Goal: Information Seeking & Learning: Learn about a topic

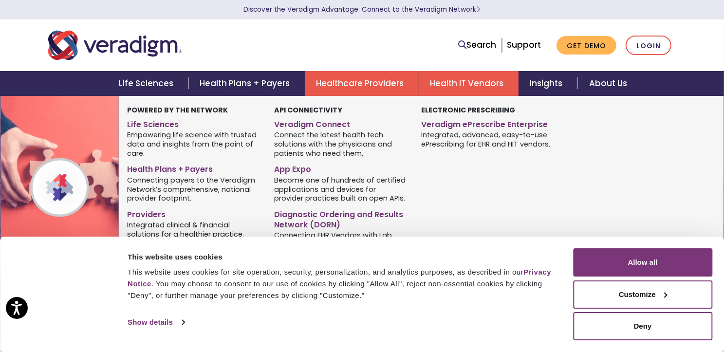
click at [496, 76] on link "Health IT Vendors" at bounding box center [469, 83] width 100 height 25
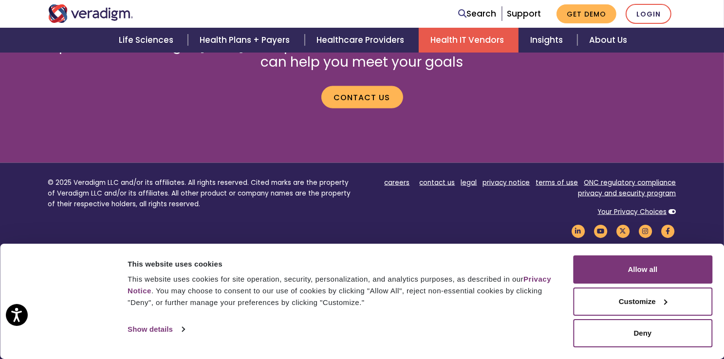
scroll to position [1562, 0]
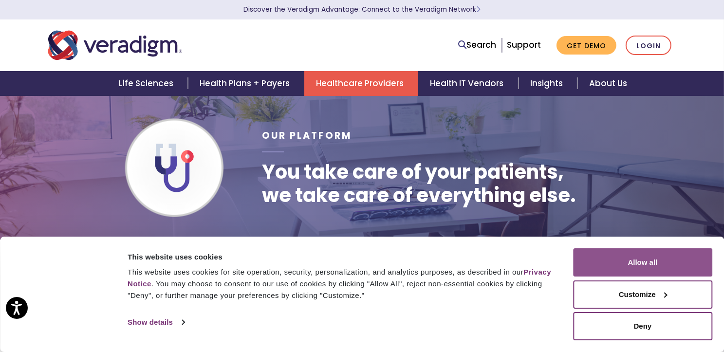
click at [667, 258] on button "Allow all" at bounding box center [642, 262] width 139 height 28
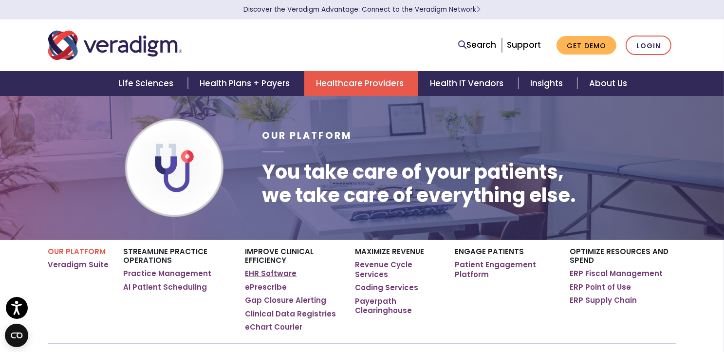
click at [274, 276] on link "EHR Software" at bounding box center [271, 274] width 52 height 10
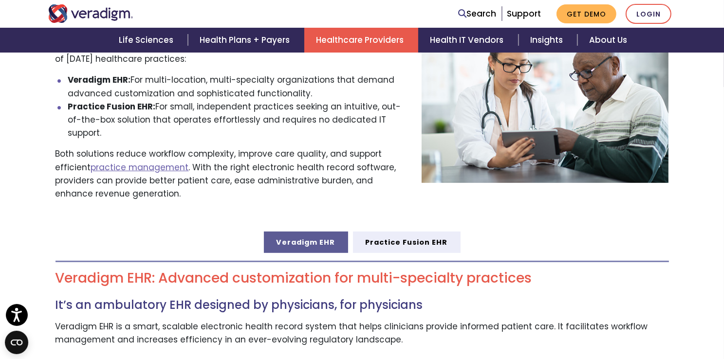
scroll to position [362, 0]
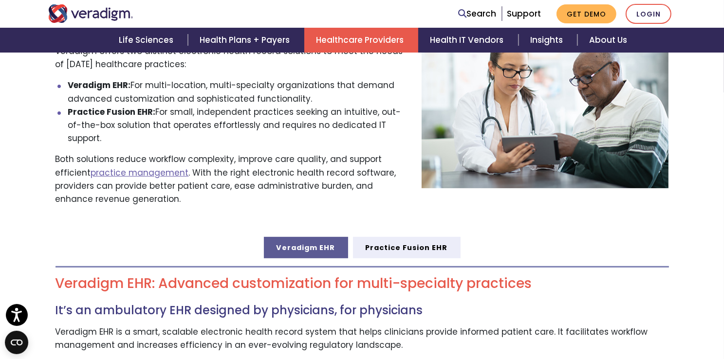
click at [313, 237] on link "Veradigm EHR" at bounding box center [306, 247] width 84 height 21
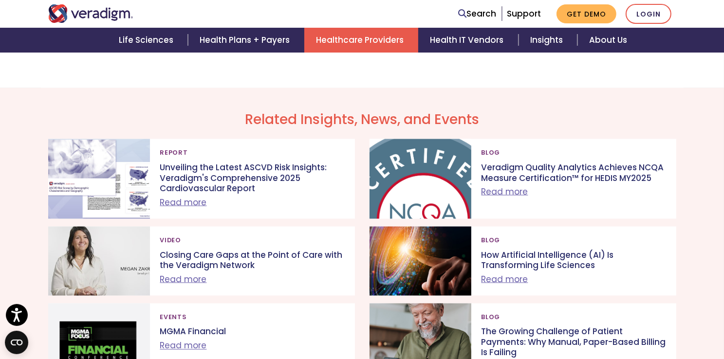
scroll to position [1515, 0]
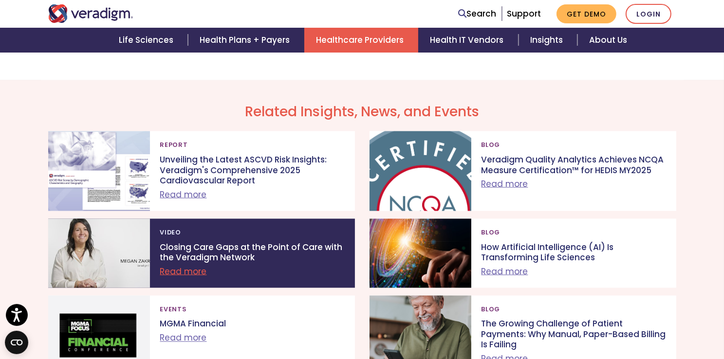
click at [197, 266] on link "Read more" at bounding box center [183, 272] width 47 height 12
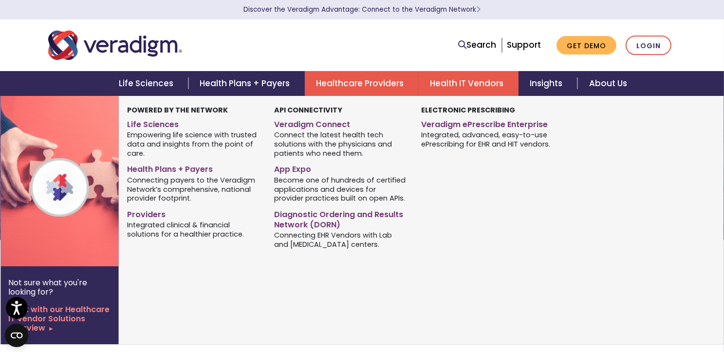
click at [473, 90] on link "Health IT Vendors" at bounding box center [469, 83] width 100 height 25
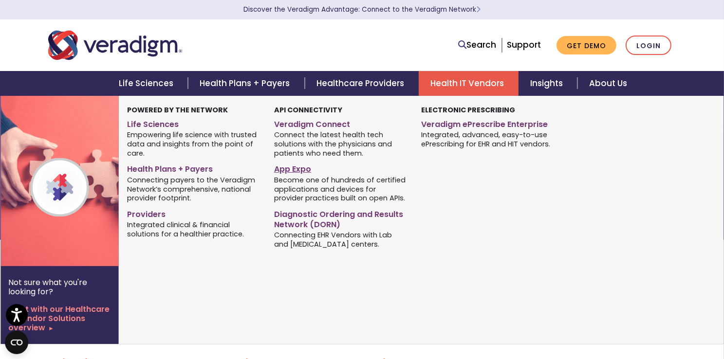
click at [309, 166] on link "App Expo" at bounding box center [340, 168] width 132 height 14
